Goal: Navigation & Orientation: Find specific page/section

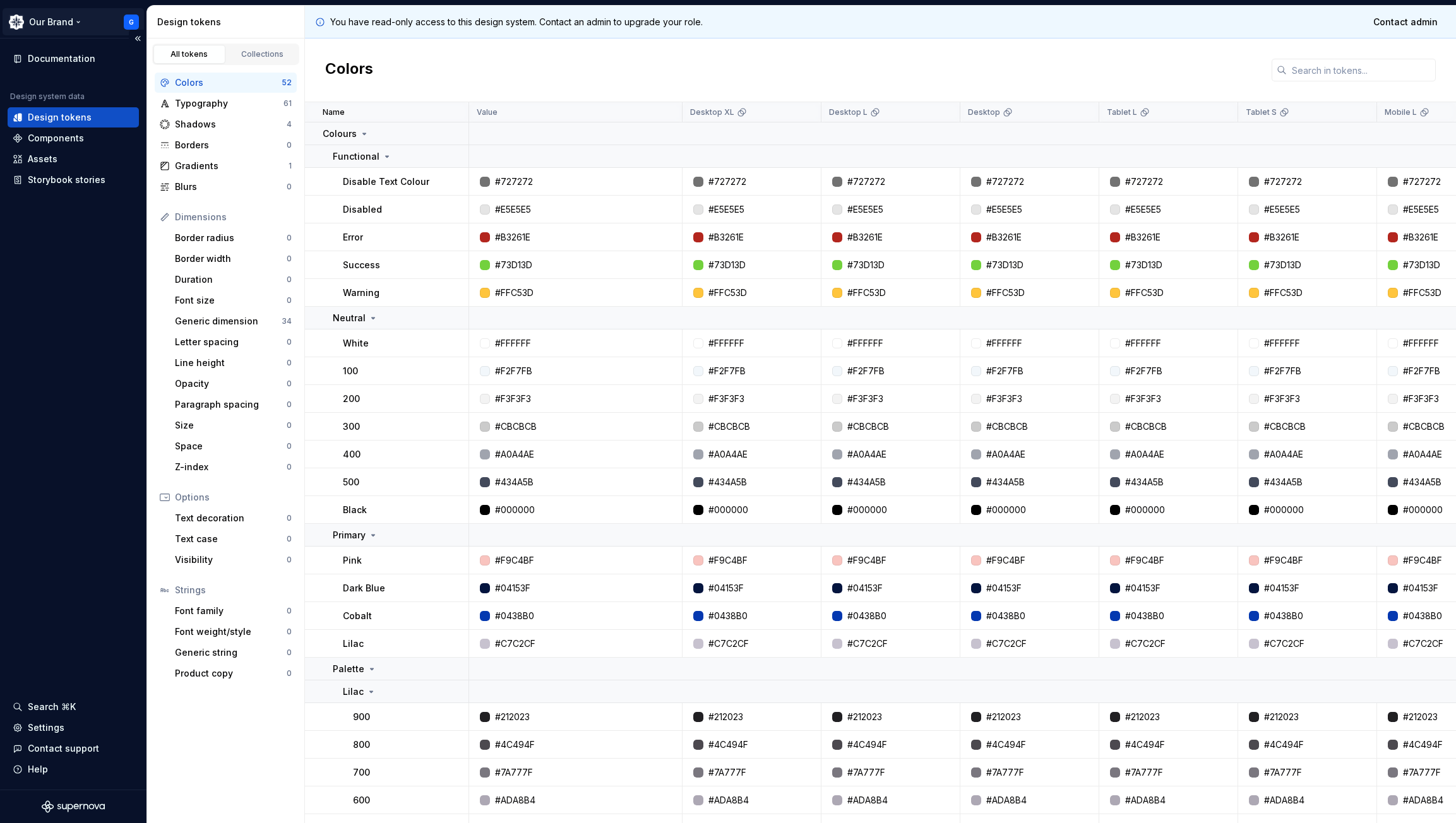
click at [61, 15] on html "Our Brand G Documentation Design system data Design tokens Components Assets St…" at bounding box center [728, 411] width 1456 height 823
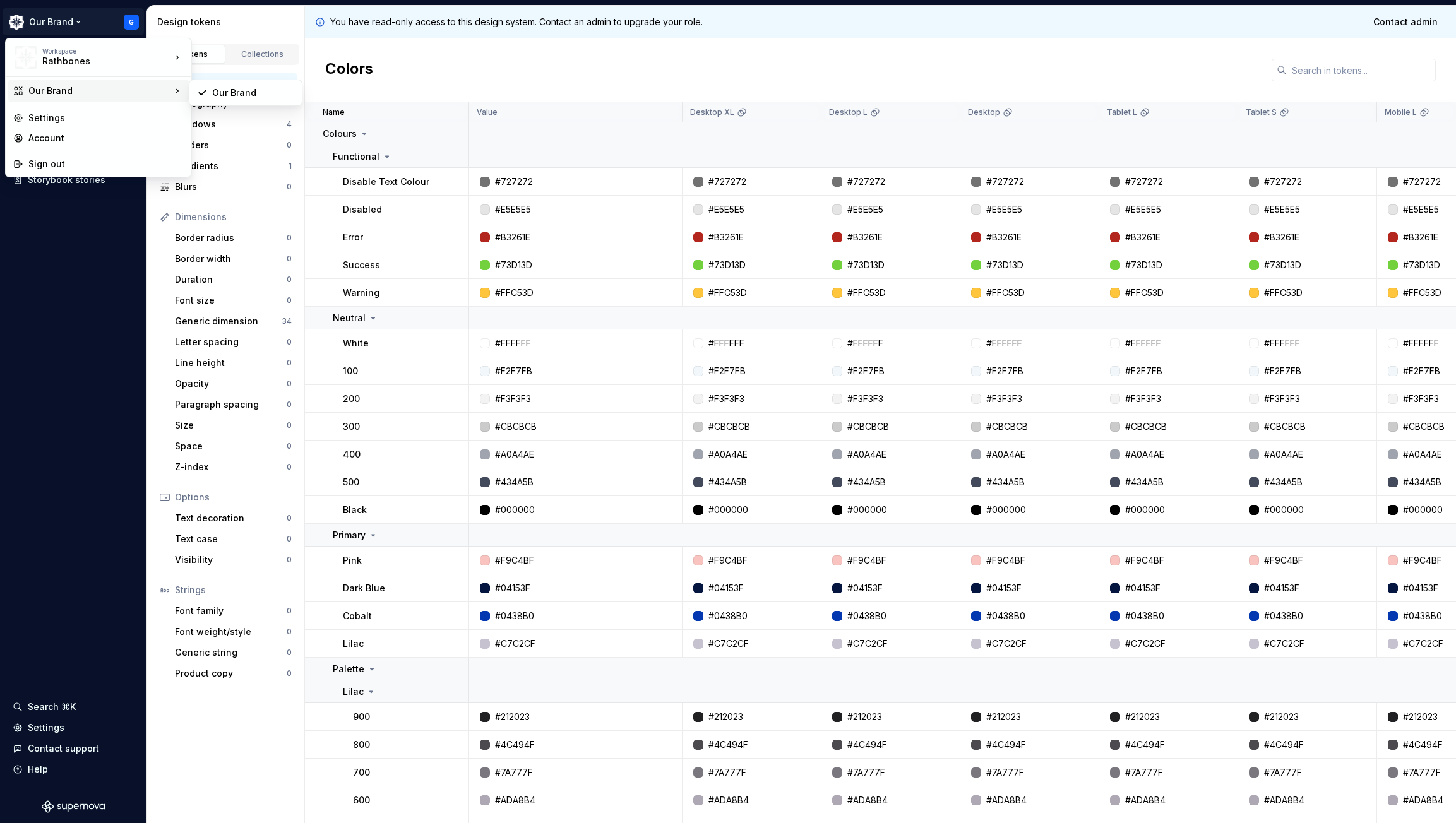
click at [51, 84] on div "Our Brand" at bounding box center [98, 91] width 180 height 23
click at [210, 93] on div "Our Brand" at bounding box center [246, 93] width 107 height 20
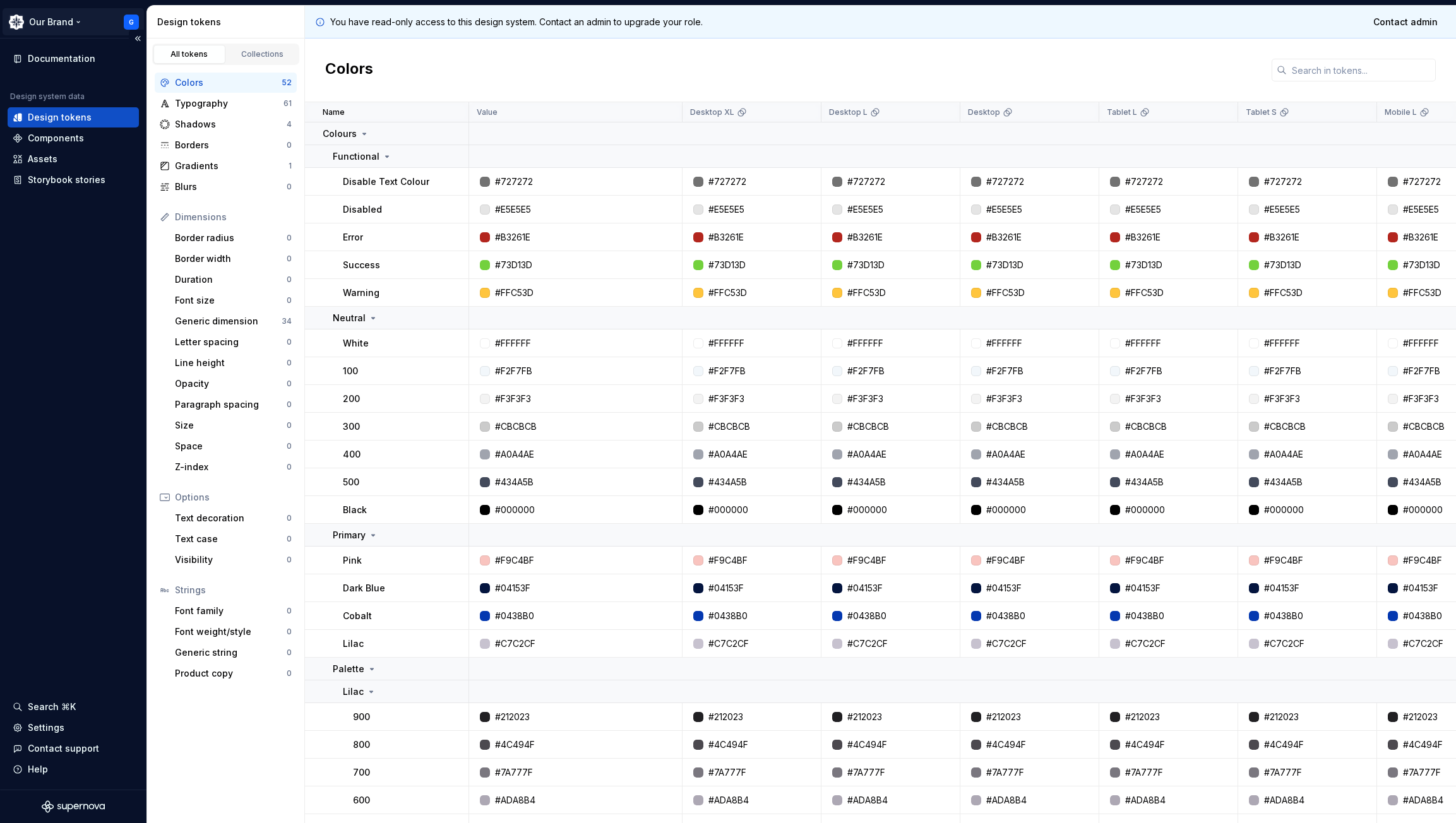
click at [135, 22] on html "Our Brand G Documentation Design system data Design tokens Components Assets St…" at bounding box center [728, 411] width 1456 height 823
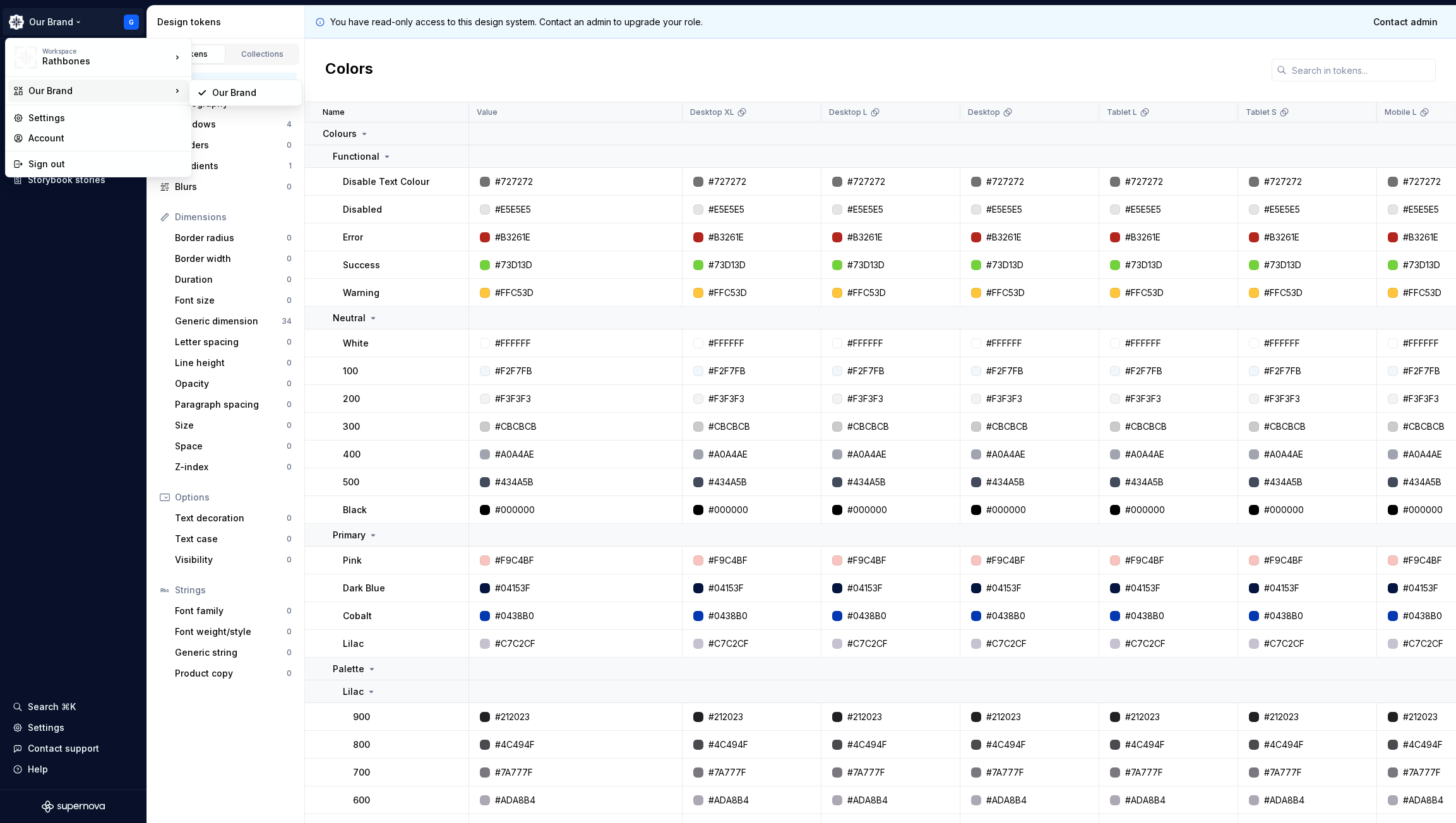
click at [70, 91] on div "Our Brand" at bounding box center [99, 91] width 143 height 13
click at [213, 91] on div "Our Brand" at bounding box center [253, 93] width 82 height 13
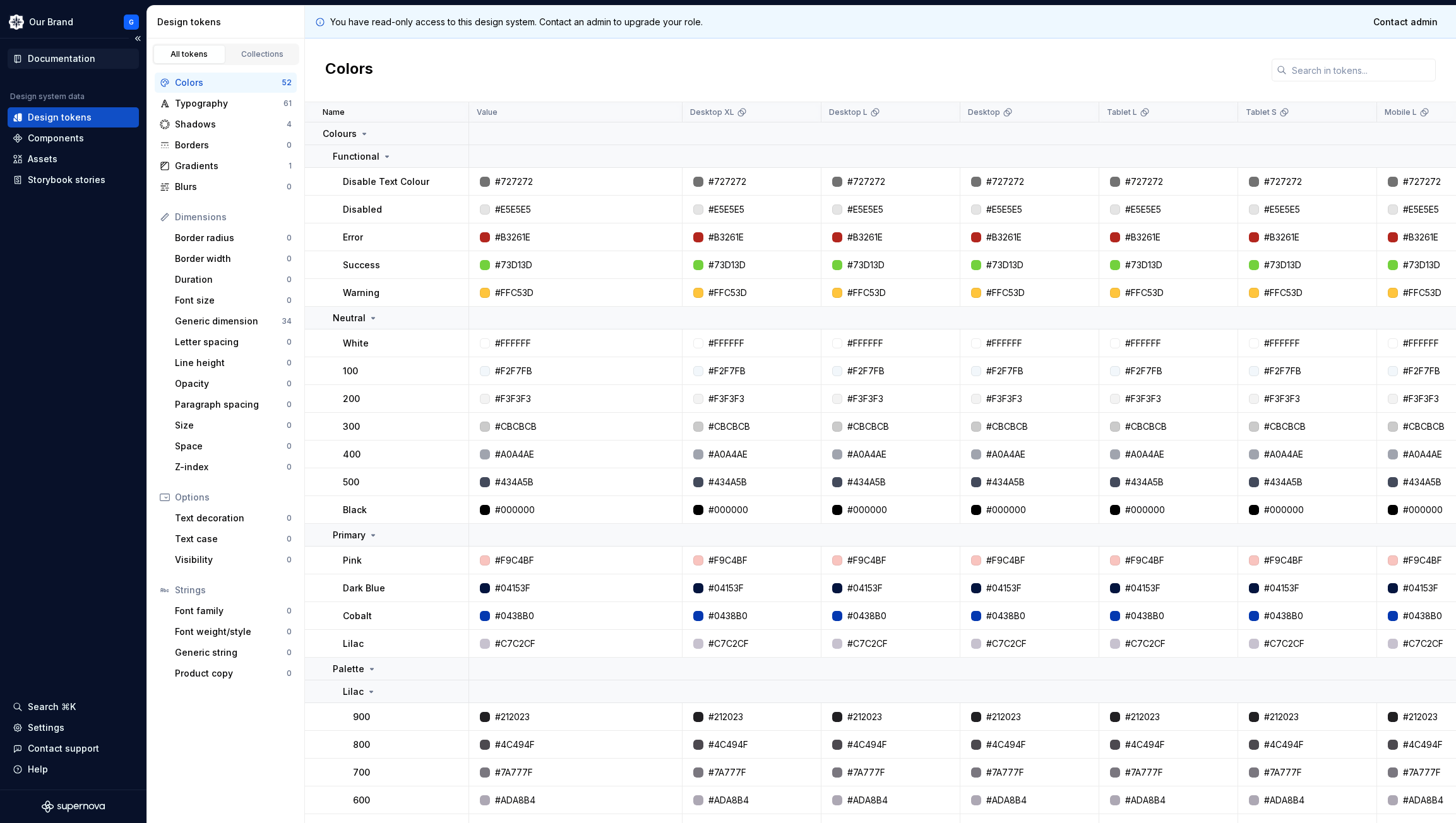
click at [51, 59] on div "Documentation" at bounding box center [61, 58] width 68 height 13
